Goal: Check status: Check status

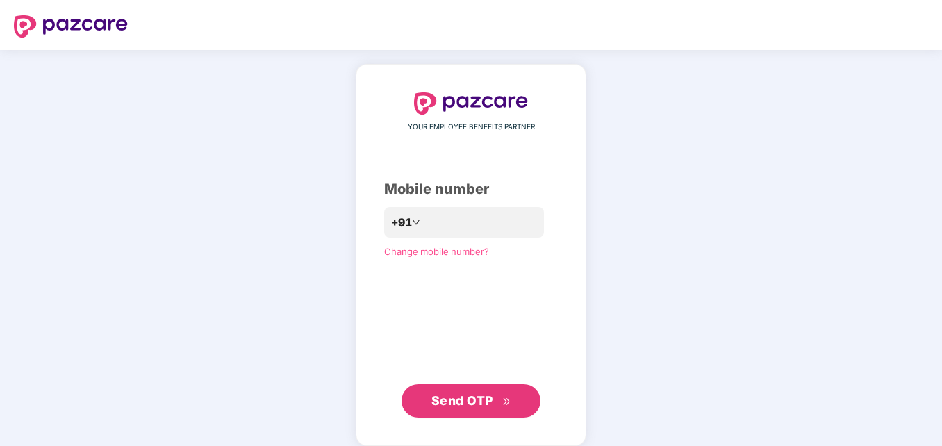
click at [459, 406] on span "Send OTP" at bounding box center [463, 400] width 62 height 15
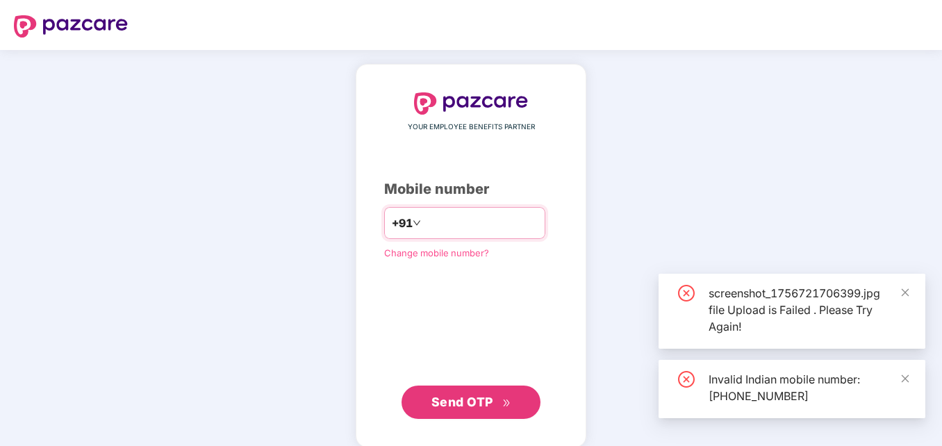
click at [424, 230] on input "**********" at bounding box center [481, 223] width 114 height 22
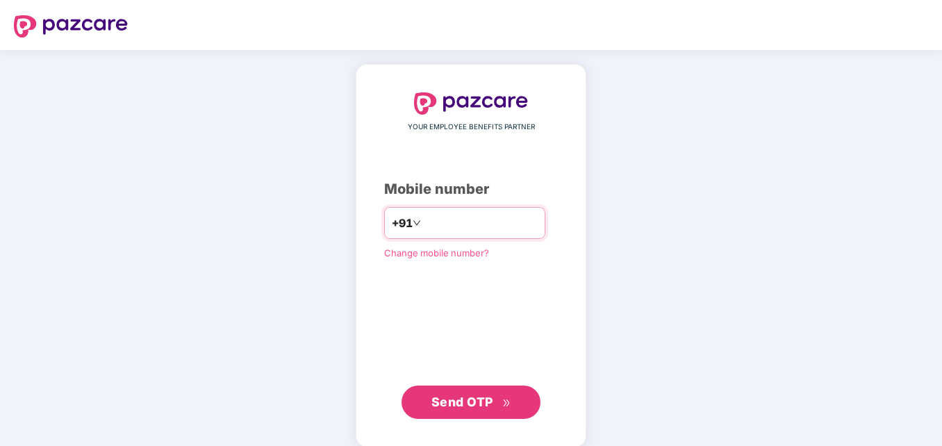
type input "**********"
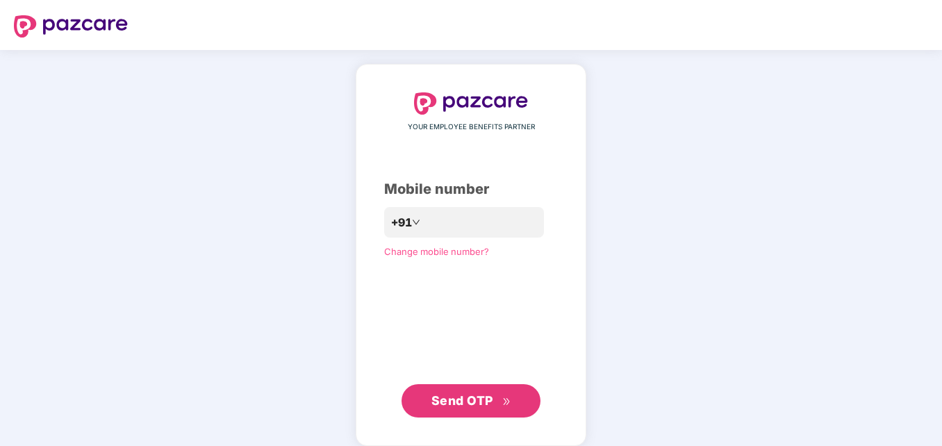
click at [452, 415] on button "Send OTP" at bounding box center [471, 400] width 139 height 33
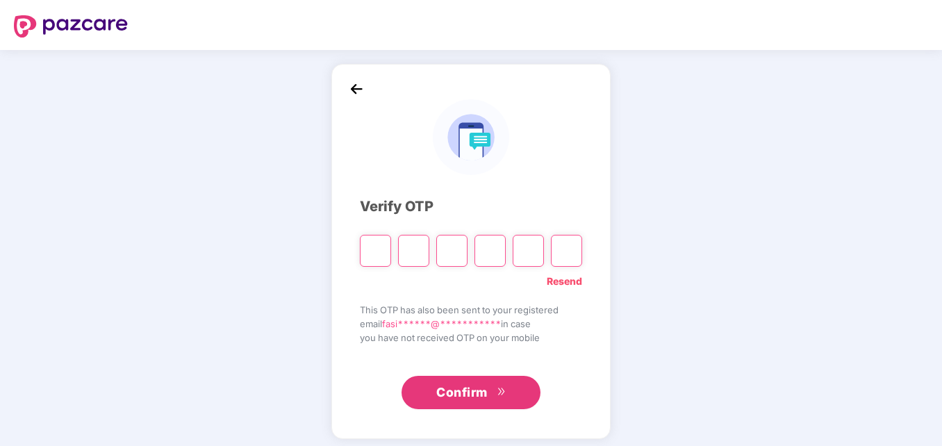
type input "*"
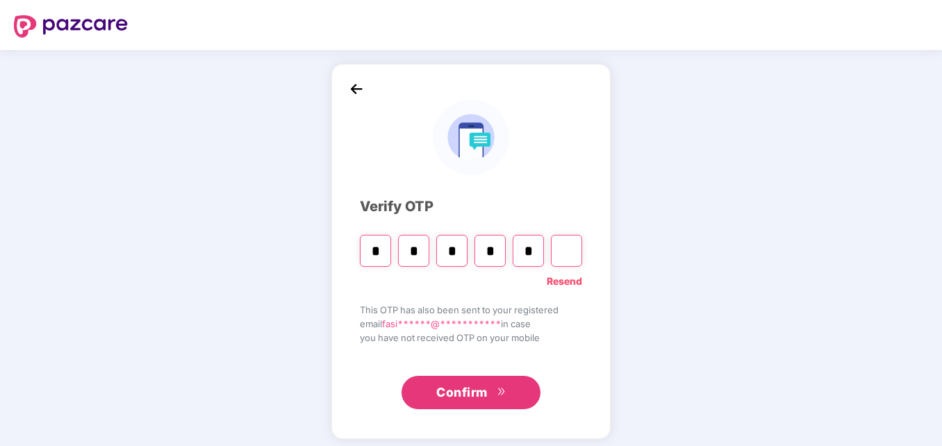
type input "*"
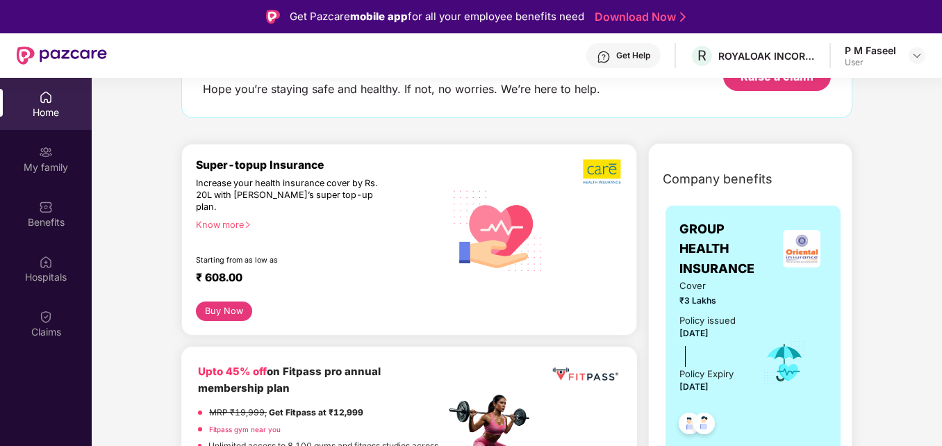
scroll to position [33, 0]
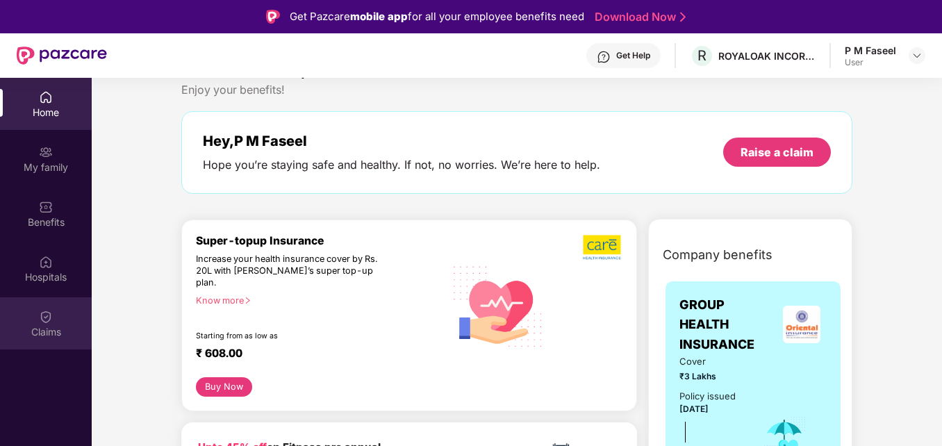
click at [56, 309] on div "Claims" at bounding box center [46, 323] width 92 height 52
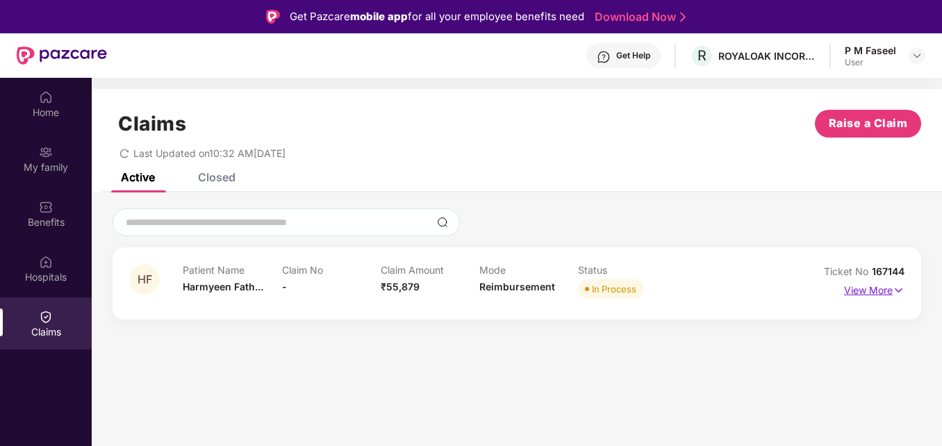
click at [896, 295] on img at bounding box center [899, 290] width 12 height 15
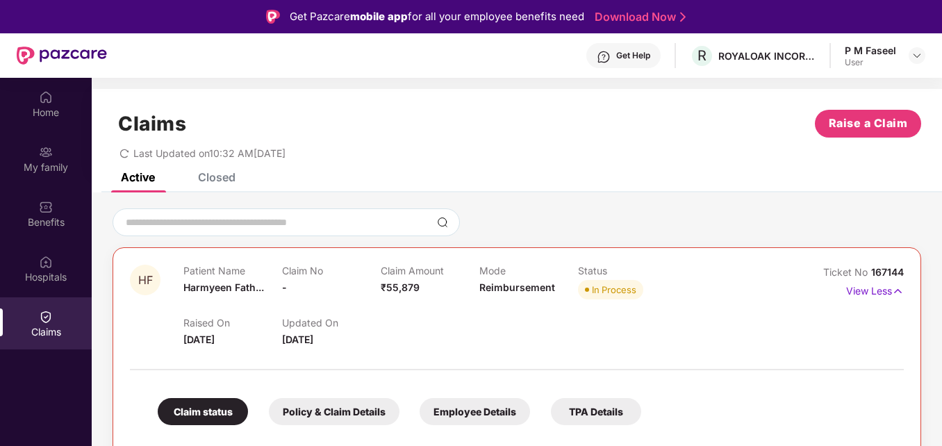
click at [209, 172] on div "Claims Raise a Claim Last Updated on 10:32 AM[DATE]" at bounding box center [517, 131] width 851 height 84
click at [215, 183] on div "Closed" at bounding box center [217, 177] width 38 height 14
